Goal: Task Accomplishment & Management: Manage account settings

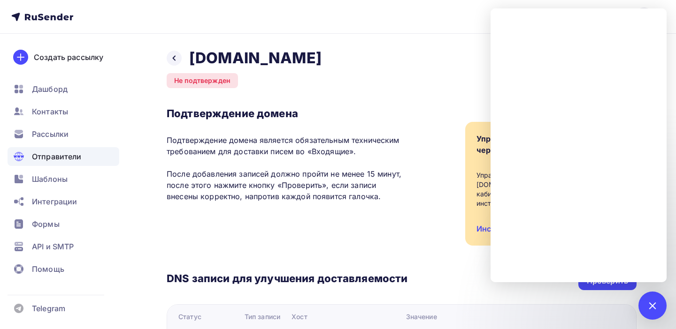
scroll to position [215, 0]
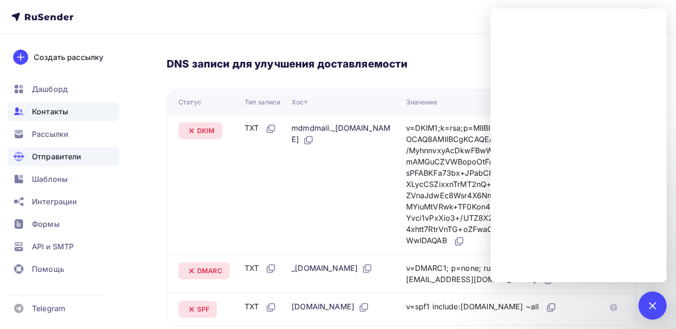
click at [60, 111] on span "Контакты" at bounding box center [50, 111] width 36 height 11
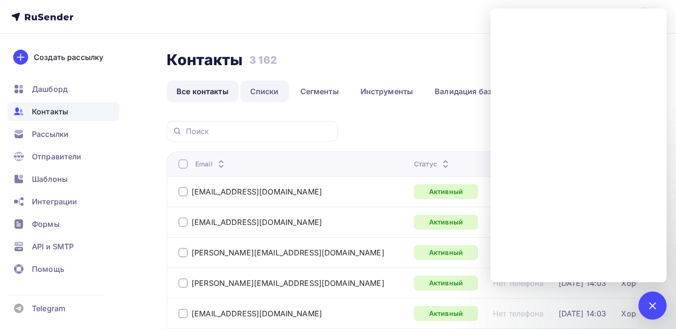
click at [271, 91] on link "Списки" at bounding box center [264, 92] width 48 height 22
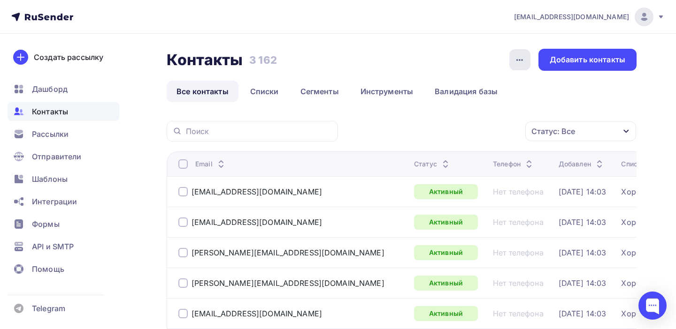
click at [520, 66] on div "button" at bounding box center [519, 59] width 21 height 21
click at [563, 93] on ul "Все контакты Списки Сегменты Инструменты Валидация базы" at bounding box center [402, 92] width 470 height 22
click at [587, 62] on div "Добавить контакты" at bounding box center [587, 59] width 76 height 11
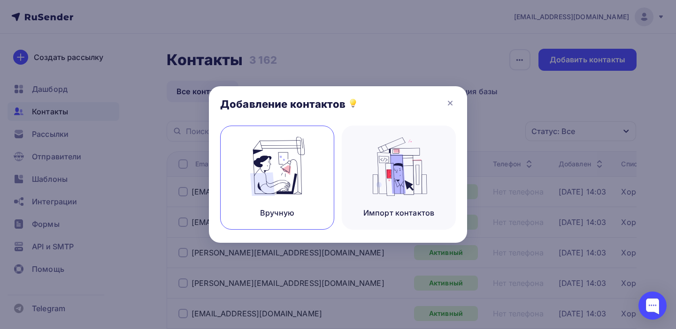
click at [285, 178] on img at bounding box center [277, 166] width 63 height 59
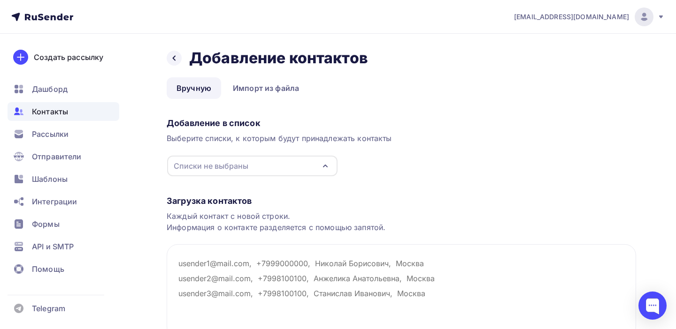
click at [264, 164] on div "Списки не выбраны" at bounding box center [252, 166] width 170 height 21
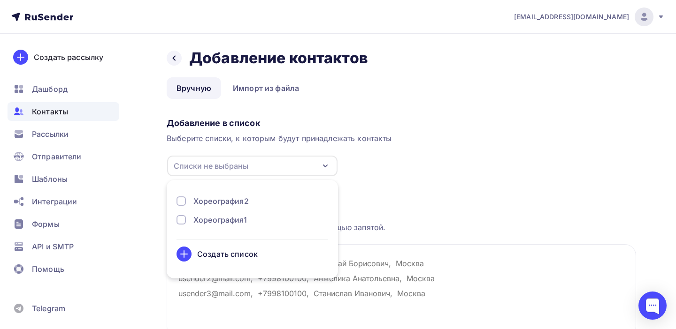
click at [405, 166] on div "Добавление в список Выберите списки, к которым будут принадлежать контакты Спис…" at bounding box center [401, 145] width 469 height 63
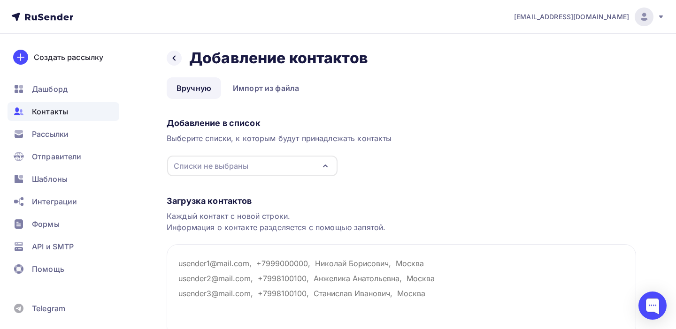
click at [57, 111] on span "Контакты" at bounding box center [50, 111] width 36 height 11
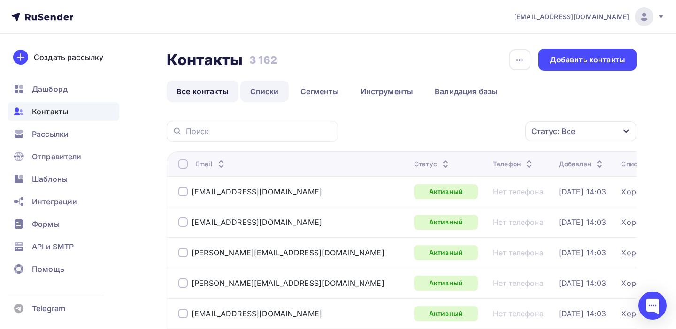
click at [259, 97] on link "Списки" at bounding box center [264, 92] width 48 height 22
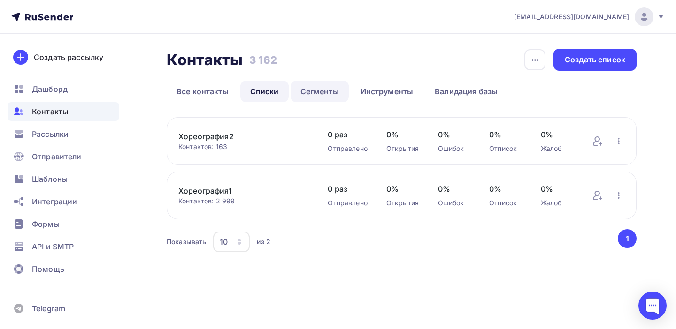
click at [322, 95] on link "Сегменты" at bounding box center [319, 92] width 58 height 22
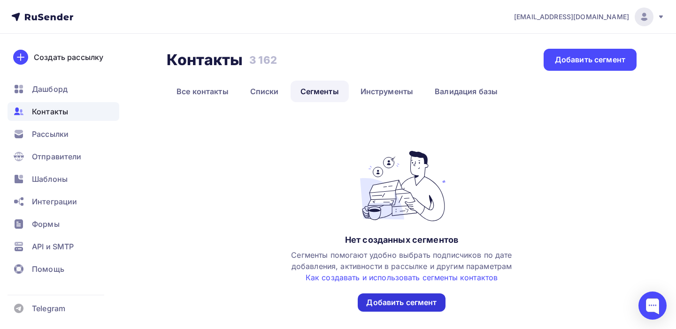
click at [390, 301] on div "Добавить сегмент" at bounding box center [401, 302] width 70 height 11
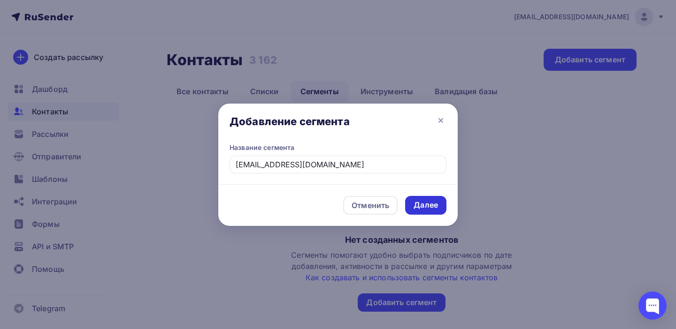
type input "[EMAIL_ADDRESS][DOMAIN_NAME]"
click at [432, 210] on div "Далее" at bounding box center [425, 205] width 24 height 11
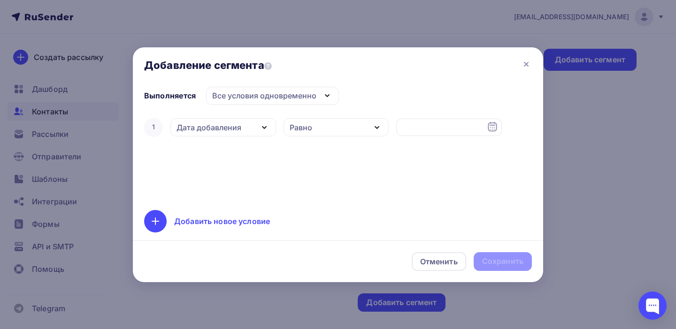
click at [326, 91] on icon "button" at bounding box center [326, 95] width 11 height 11
click at [501, 265] on div "Отменить Сохранить" at bounding box center [338, 262] width 410 height 42
click at [425, 125] on input "text" at bounding box center [449, 128] width 106 height 18
paste input "[EMAIL_ADDRESS][DOMAIN_NAME]"
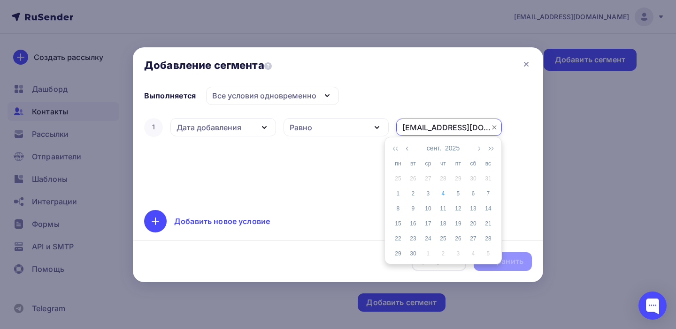
type input "[EMAIL_ADDRESS][DOMAIN_NAME]"
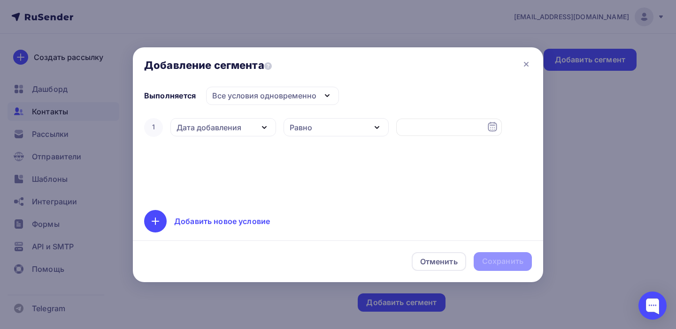
click at [318, 193] on div "1 Дата добавления Дата добавления Активность в рассылке Наличие в списке Статус…" at bounding box center [337, 157] width 387 height 83
click at [511, 269] on div "Отменить Сохранить" at bounding box center [338, 262] width 410 height 42
click at [524, 67] on icon at bounding box center [525, 64] width 11 height 11
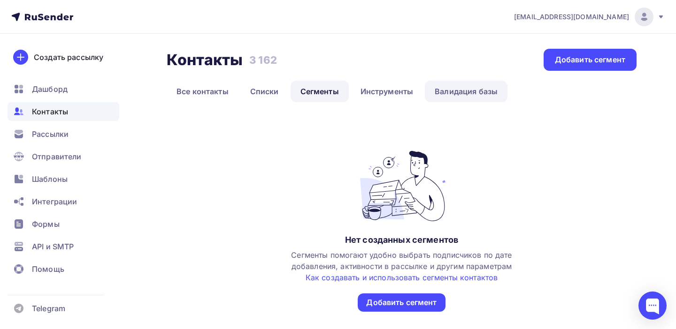
click at [476, 97] on link "Валидация базы" at bounding box center [466, 92] width 83 height 22
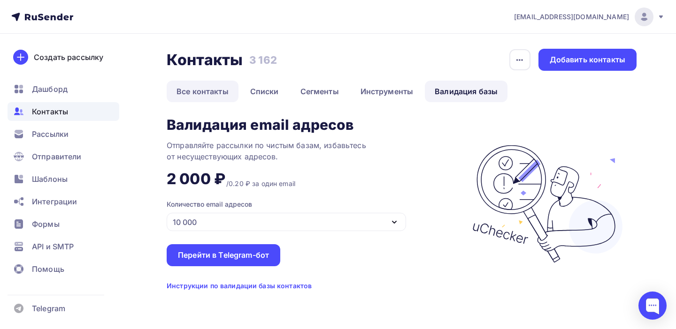
click at [214, 91] on link "Все контакты" at bounding box center [203, 92] width 72 height 22
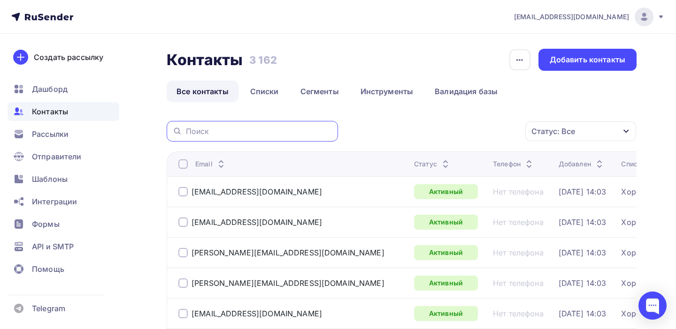
click at [206, 133] on input "text" at bounding box center [259, 131] width 146 height 10
paste input "[EMAIL_ADDRESS][DOMAIN_NAME]"
type input "[EMAIL_ADDRESS][DOMAIN_NAME]"
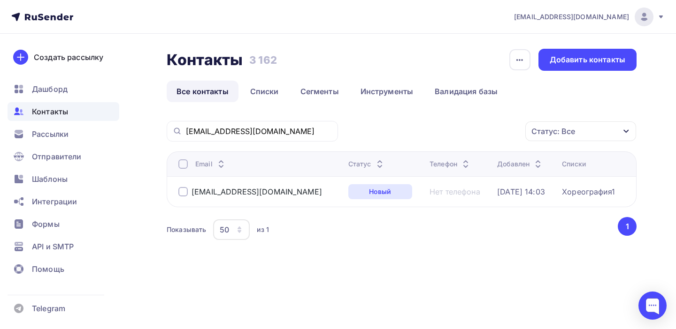
click at [47, 112] on span "Контакты" at bounding box center [50, 111] width 36 height 11
drag, startPoint x: 257, startPoint y: 132, endPoint x: 170, endPoint y: 127, distance: 87.4
click at [170, 127] on div "[EMAIL_ADDRESS][DOMAIN_NAME]" at bounding box center [252, 131] width 171 height 21
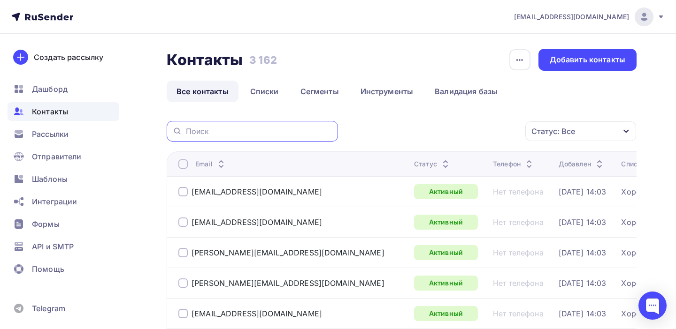
click at [199, 135] on input "text" at bounding box center [259, 131] width 146 height 10
paste input "[EMAIL_ADDRESS][DOMAIN_NAME]"
type input "[EMAIL_ADDRESS][DOMAIN_NAME]"
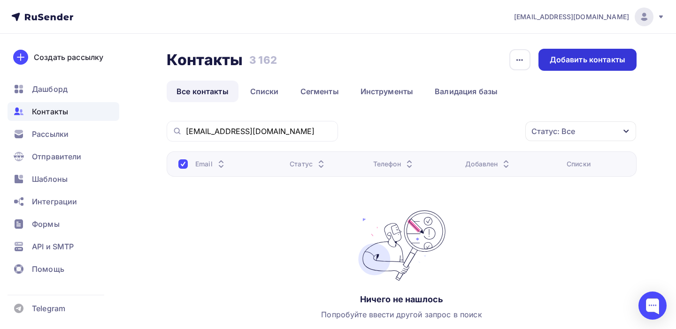
click at [582, 62] on div "Добавить контакты" at bounding box center [587, 59] width 76 height 11
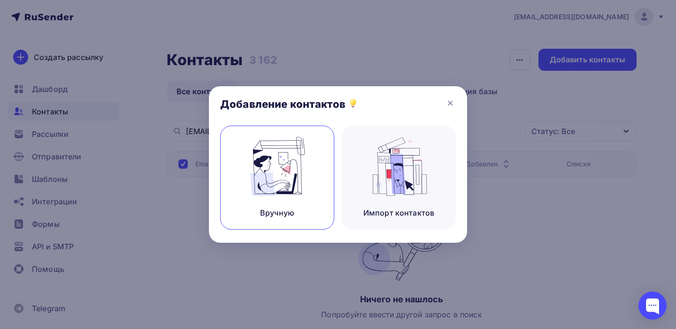
click at [316, 169] on div "Вручную" at bounding box center [277, 178] width 114 height 104
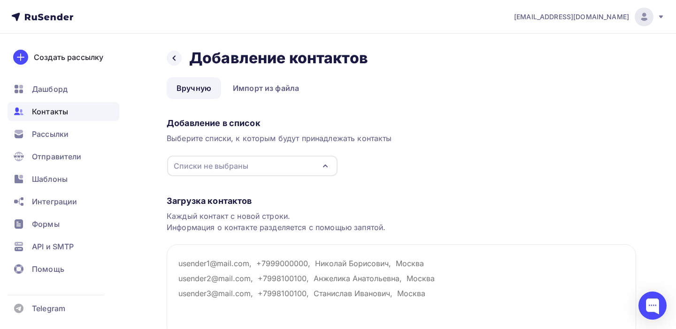
click at [315, 168] on div "Списки не выбраны" at bounding box center [252, 166] width 170 height 21
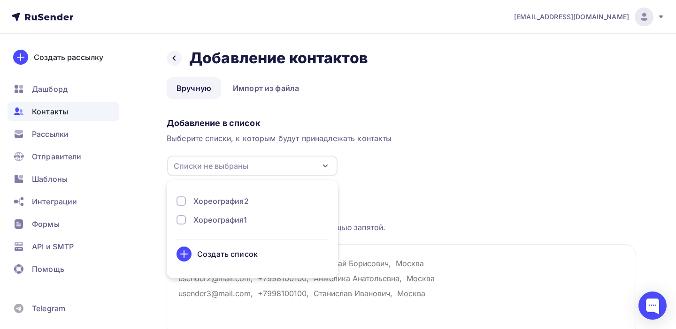
click at [226, 202] on div "Хореография2" at bounding box center [220, 201] width 55 height 11
click at [425, 176] on div "Добавление в список Выберите списки, к которым будут принадлежать контакты Спис…" at bounding box center [401, 145] width 469 height 63
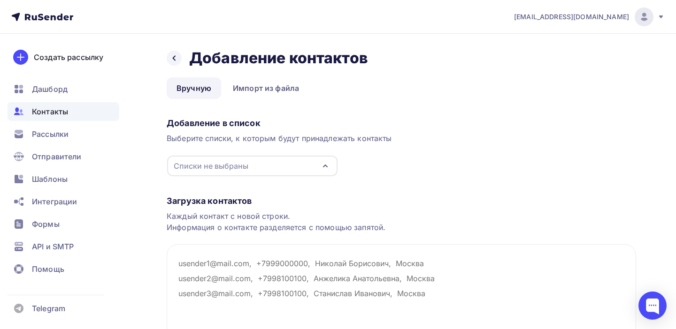
click at [56, 109] on span "Контакты" at bounding box center [50, 111] width 36 height 11
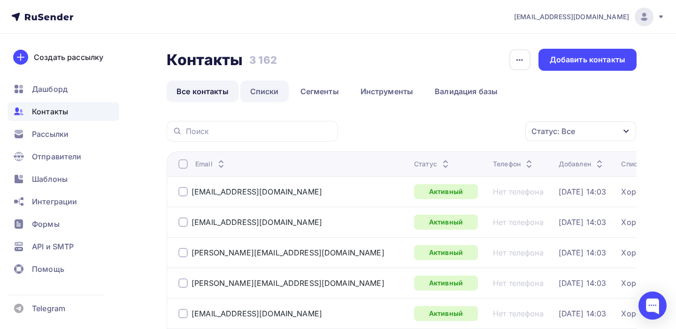
click at [264, 92] on link "Списки" at bounding box center [264, 92] width 48 height 22
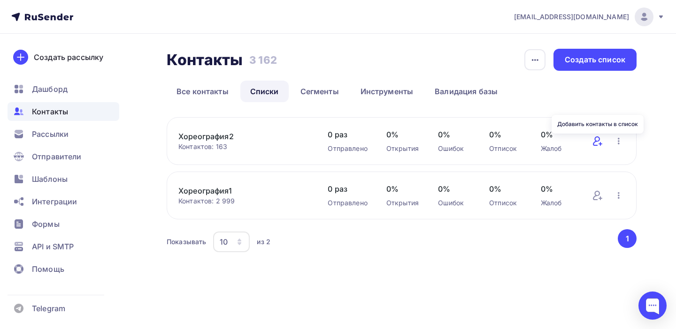
click at [597, 142] on icon at bounding box center [596, 141] width 7 height 9
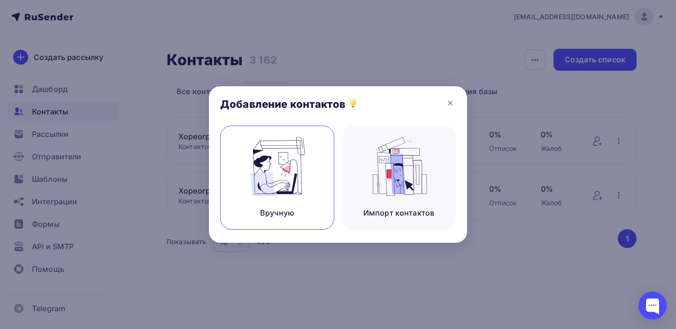
click at [301, 196] on div "Вручную" at bounding box center [277, 178] width 114 height 104
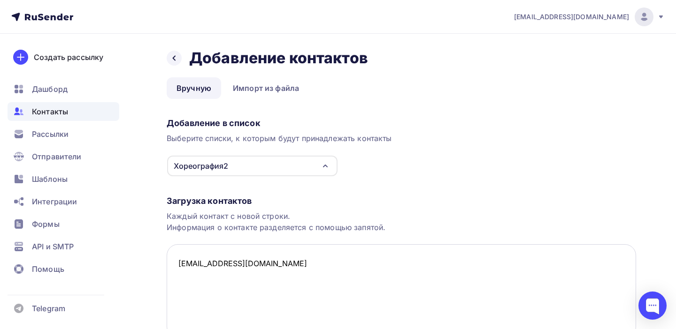
scroll to position [84, 0]
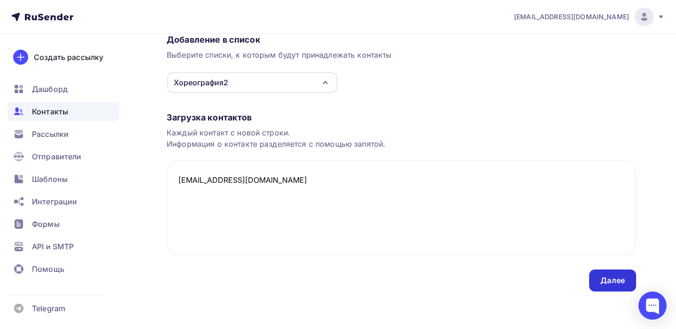
type textarea "[EMAIL_ADDRESS][DOMAIN_NAME]"
click at [620, 282] on div "Далее" at bounding box center [612, 280] width 24 height 11
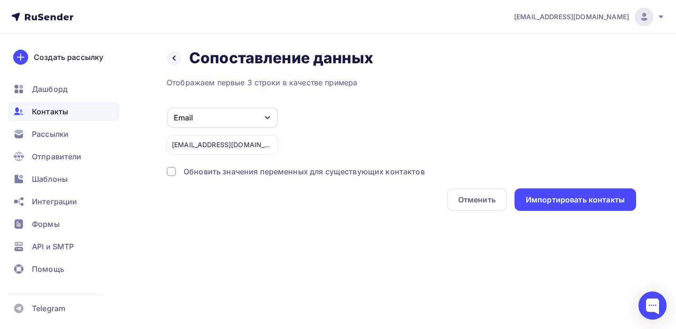
click at [317, 172] on div "Обновить значения переменных для существующих контактов" at bounding box center [303, 171] width 241 height 11
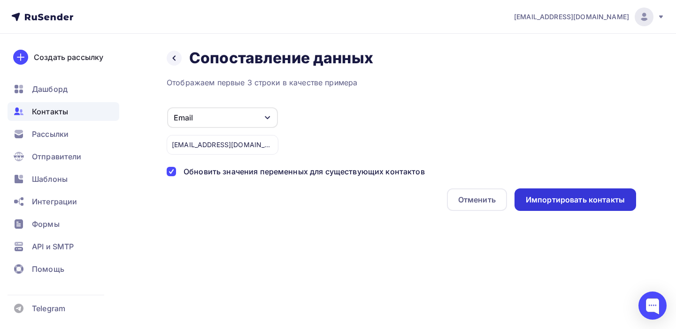
click at [588, 199] on div "Импортировать контакты" at bounding box center [574, 200] width 99 height 11
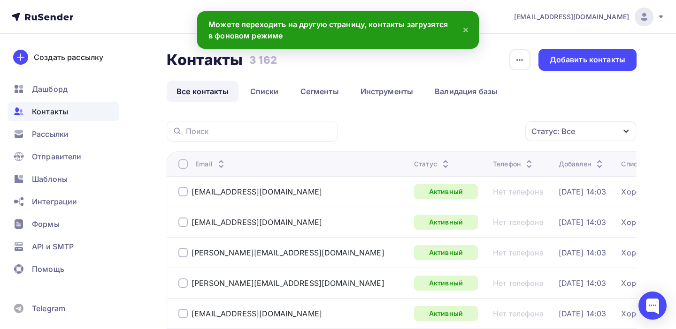
click at [51, 114] on span "Контакты" at bounding box center [50, 111] width 36 height 11
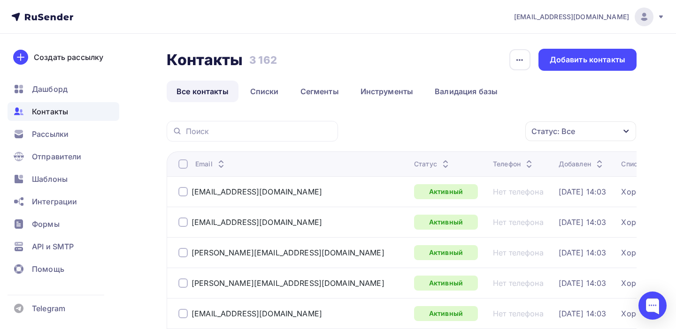
click at [49, 110] on span "Контакты" at bounding box center [50, 111] width 36 height 11
click at [263, 93] on link "Списки" at bounding box center [264, 92] width 48 height 22
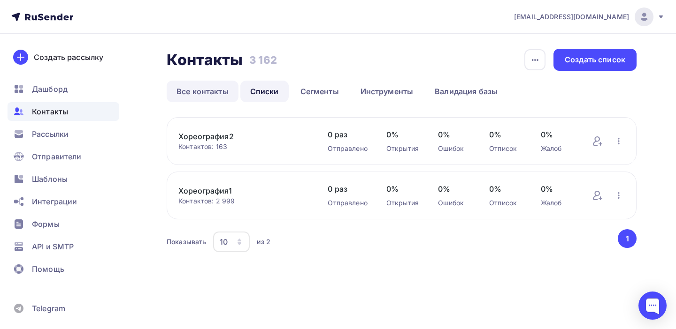
click at [199, 92] on link "Все контакты" at bounding box center [203, 92] width 72 height 22
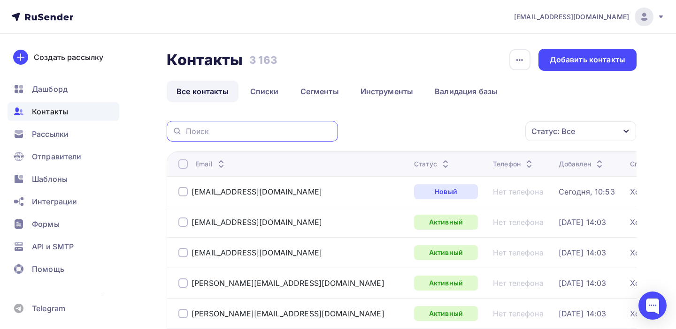
click at [212, 135] on input "text" at bounding box center [259, 131] width 146 height 10
paste input "[EMAIL_ADDRESS][DOMAIN_NAME]"
type input "[EMAIL_ADDRESS][DOMAIN_NAME]"
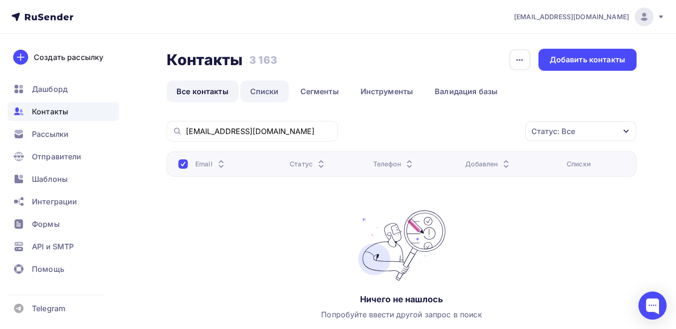
click at [283, 92] on link "Списки" at bounding box center [264, 92] width 48 height 22
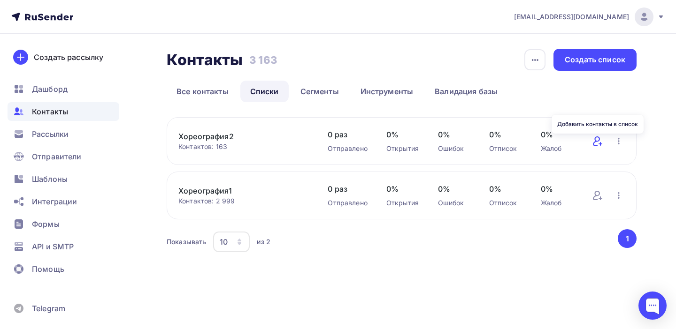
click at [601, 142] on icon at bounding box center [597, 141] width 11 height 11
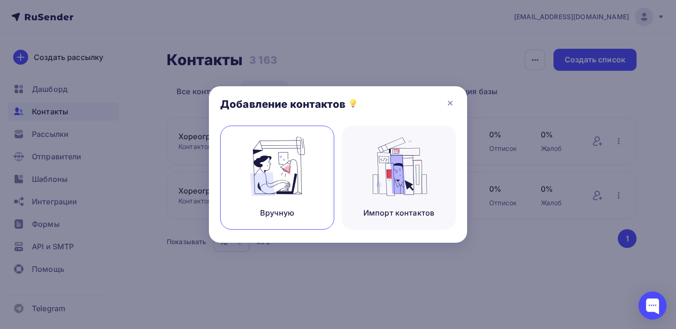
click at [279, 183] on img at bounding box center [277, 166] width 63 height 59
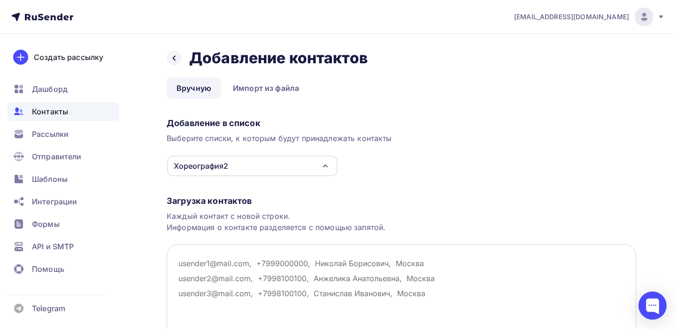
click at [218, 278] on textarea at bounding box center [401, 291] width 469 height 94
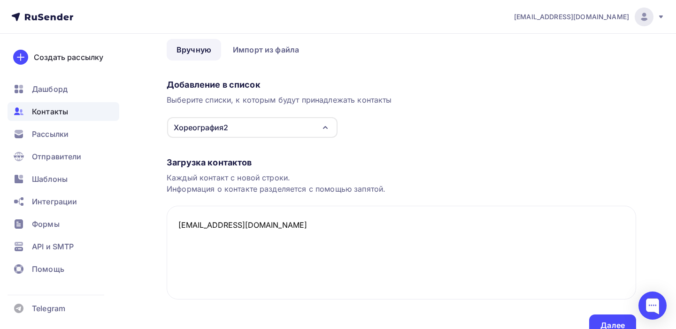
scroll to position [84, 0]
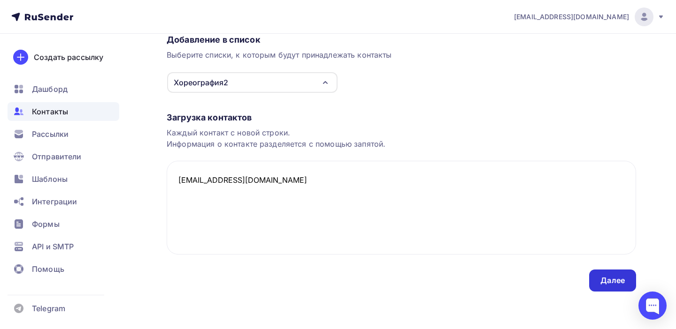
type textarea "[EMAIL_ADDRESS][DOMAIN_NAME]"
click at [601, 284] on div "Далее" at bounding box center [612, 280] width 24 height 11
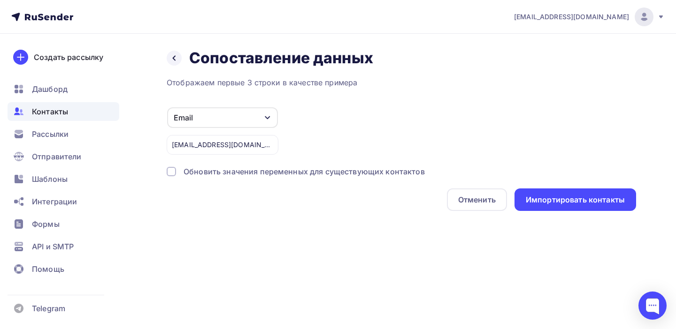
click at [266, 168] on div "Обновить значения переменных для существующих контактов" at bounding box center [303, 171] width 241 height 11
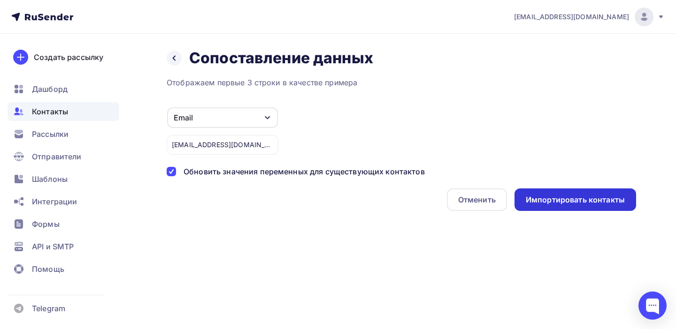
click at [552, 201] on div "Импортировать контакты" at bounding box center [574, 200] width 99 height 11
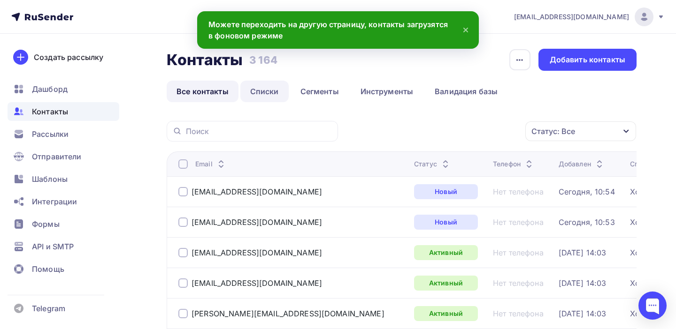
click at [269, 93] on link "Списки" at bounding box center [264, 92] width 48 height 22
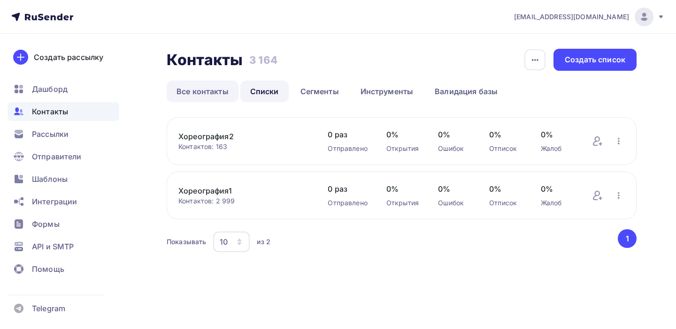
click at [207, 91] on link "Все контакты" at bounding box center [203, 92] width 72 height 22
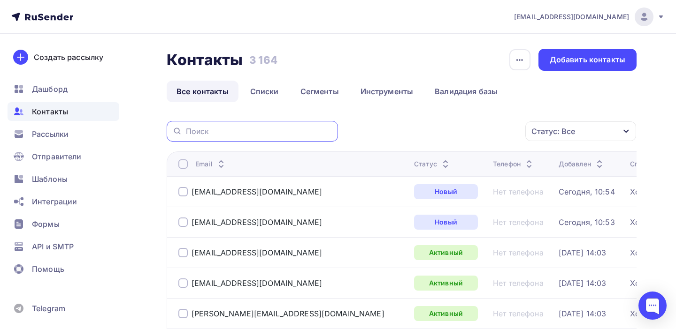
click at [213, 132] on input "text" at bounding box center [259, 131] width 146 height 10
paste input "[EMAIL_ADDRESS][DOMAIN_NAME]"
type input "[EMAIL_ADDRESS][DOMAIN_NAME]"
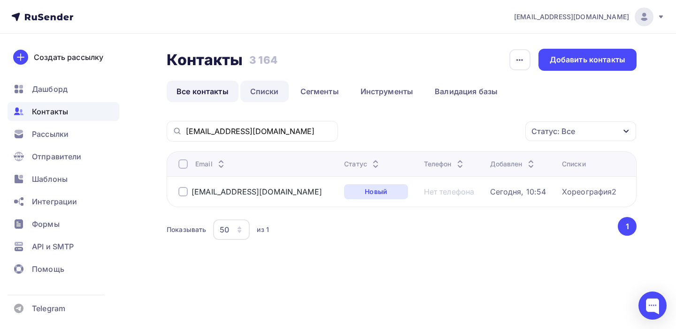
click at [272, 90] on link "Списки" at bounding box center [264, 92] width 48 height 22
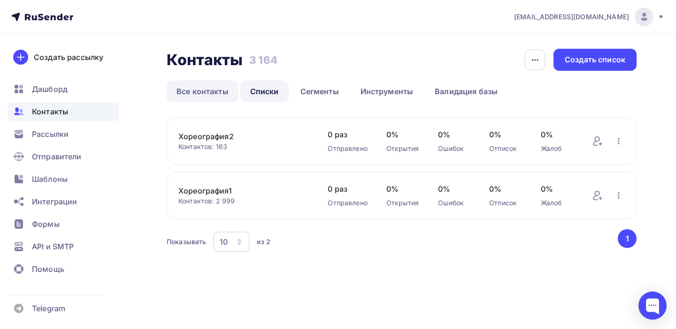
click at [208, 91] on link "Все контакты" at bounding box center [203, 92] width 72 height 22
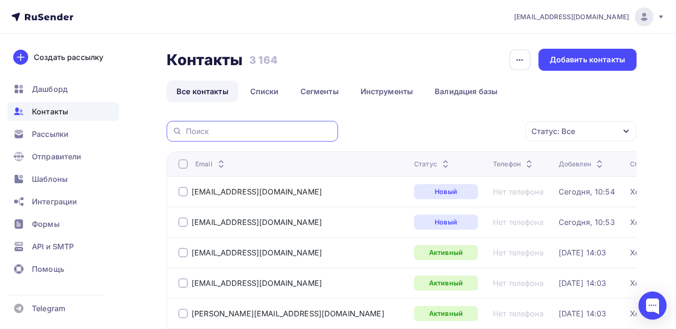
click at [222, 133] on input "text" at bounding box center [259, 131] width 146 height 10
paste input "zorinaekaterinaolegovna@mail.ru"
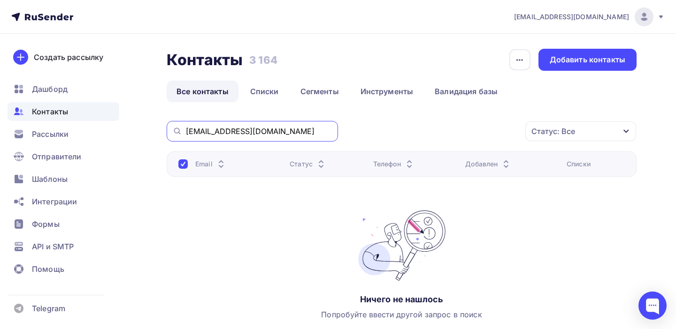
drag, startPoint x: 313, startPoint y: 132, endPoint x: 161, endPoint y: 132, distance: 151.5
click at [162, 132] on div "Контакты Контакты 3 164 3 164 История импорта Добавить контакты Все контакты Сп…" at bounding box center [338, 217] width 676 height 366
paste input "viktoriaparfenova020@gmail.com"
drag, startPoint x: 313, startPoint y: 128, endPoint x: 117, endPoint y: 122, distance: 195.7
click at [117, 122] on div "sk@soundslife.ru Аккаунт Тарифы Выйти Создать рассылку Дашборд Контакты Рассылк…" at bounding box center [338, 200] width 676 height 400
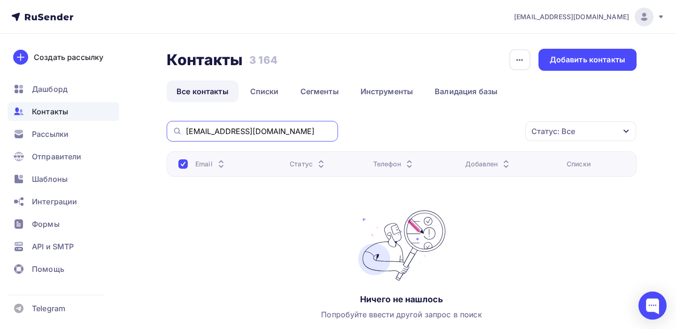
paste input "Liberty_dance74@mail.ru"
type input "Liberty_dance74@mail.ru"
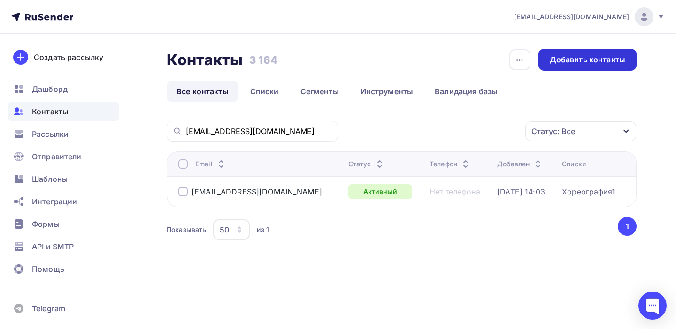
click at [606, 66] on div "Добавить контакты" at bounding box center [587, 60] width 98 height 22
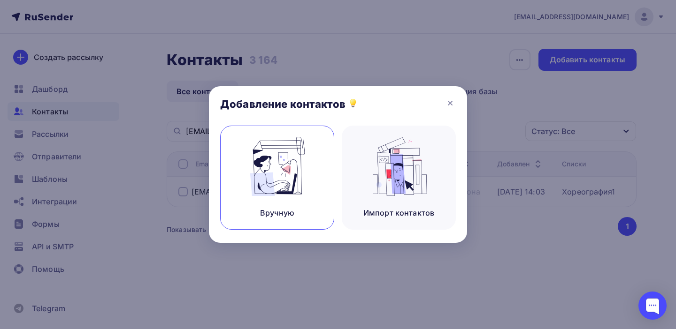
click at [274, 182] on img at bounding box center [277, 166] width 63 height 59
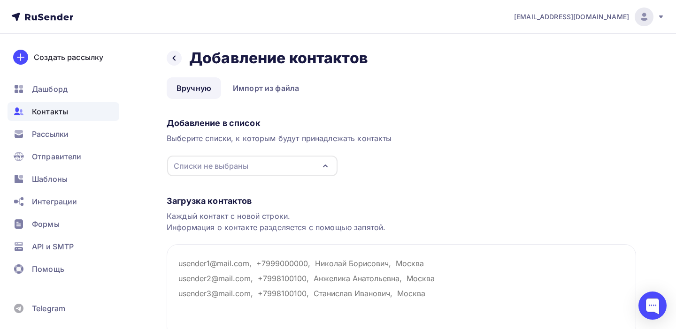
click at [259, 165] on div "Списки не выбраны" at bounding box center [252, 166] width 170 height 21
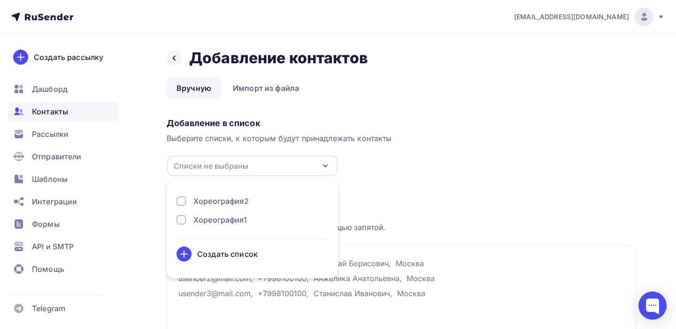
click at [228, 204] on div "Хореография2" at bounding box center [220, 201] width 55 height 11
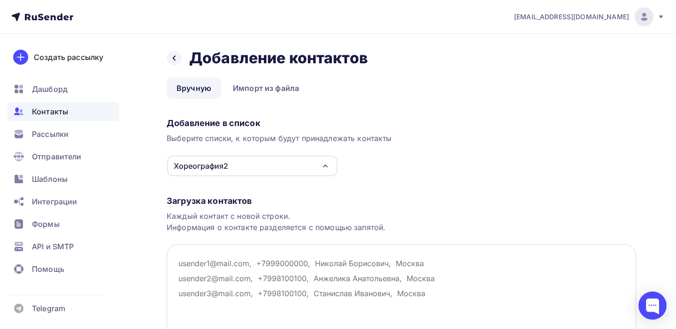
click at [237, 287] on textarea at bounding box center [401, 291] width 469 height 94
paste textarea "zorinaekaterinaolegovna@mail.ru viktoriaparfenova020@gmail.com"
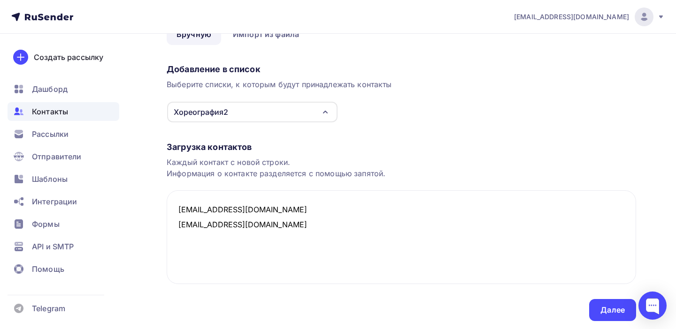
scroll to position [84, 0]
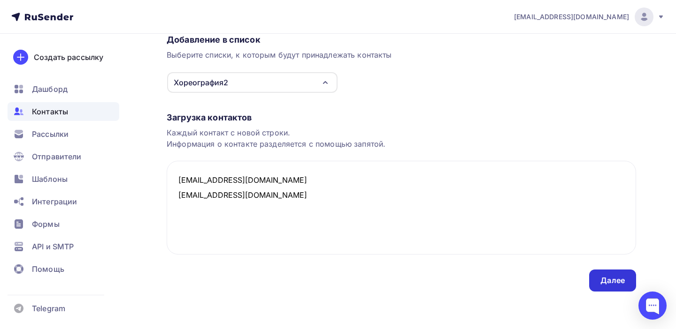
type textarea "zorinaekaterinaolegovna@mail.ru viktoriaparfenova020@gmail.com"
click at [615, 289] on div "Далее" at bounding box center [612, 281] width 47 height 22
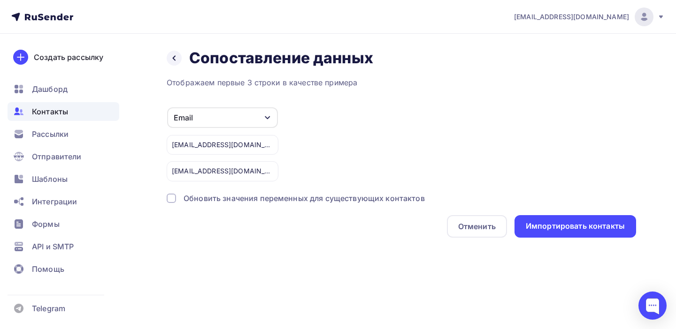
click at [403, 198] on div "Обновить значения переменных для существующих контактов" at bounding box center [303, 198] width 241 height 11
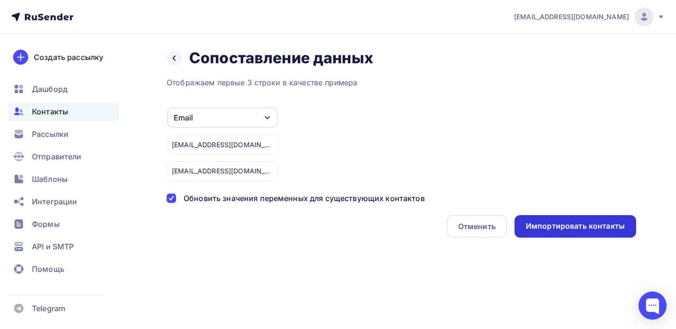
click at [565, 230] on div "Импортировать контакты" at bounding box center [574, 226] width 99 height 11
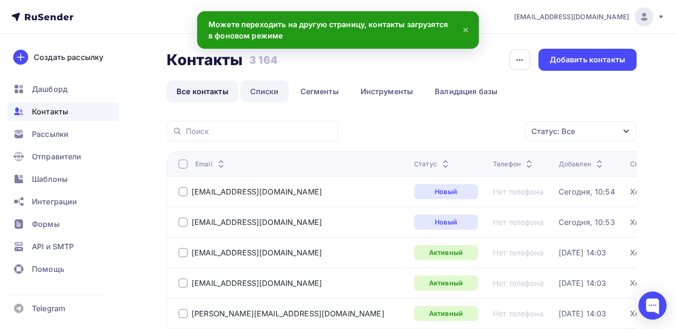
click at [266, 92] on link "Списки" at bounding box center [264, 92] width 48 height 22
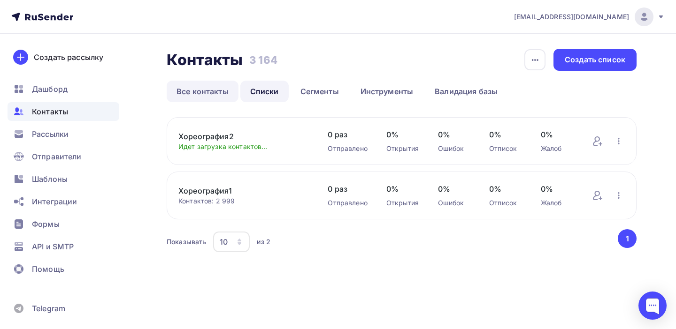
click at [198, 90] on link "Все контакты" at bounding box center [203, 92] width 72 height 22
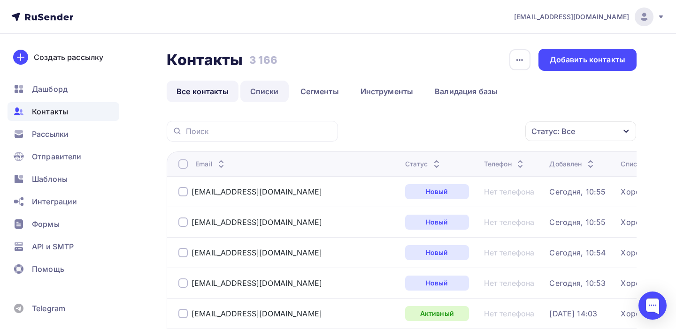
click at [265, 91] on link "Списки" at bounding box center [264, 92] width 48 height 22
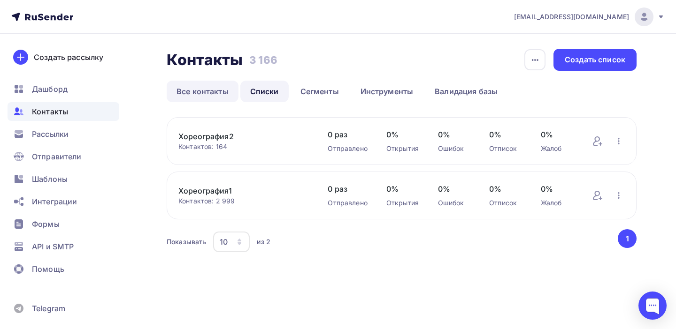
click at [209, 94] on link "Все контакты" at bounding box center [203, 92] width 72 height 22
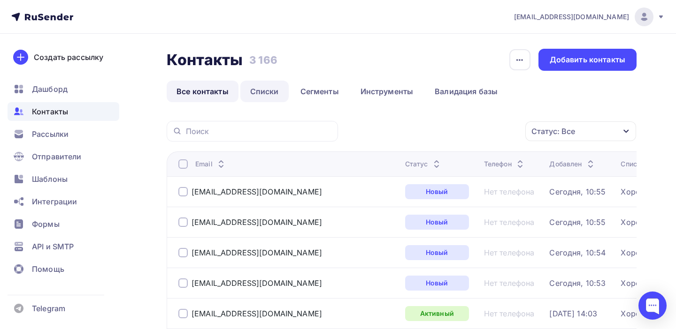
click at [261, 97] on link "Списки" at bounding box center [264, 92] width 48 height 22
